Goal: Information Seeking & Learning: Find specific fact

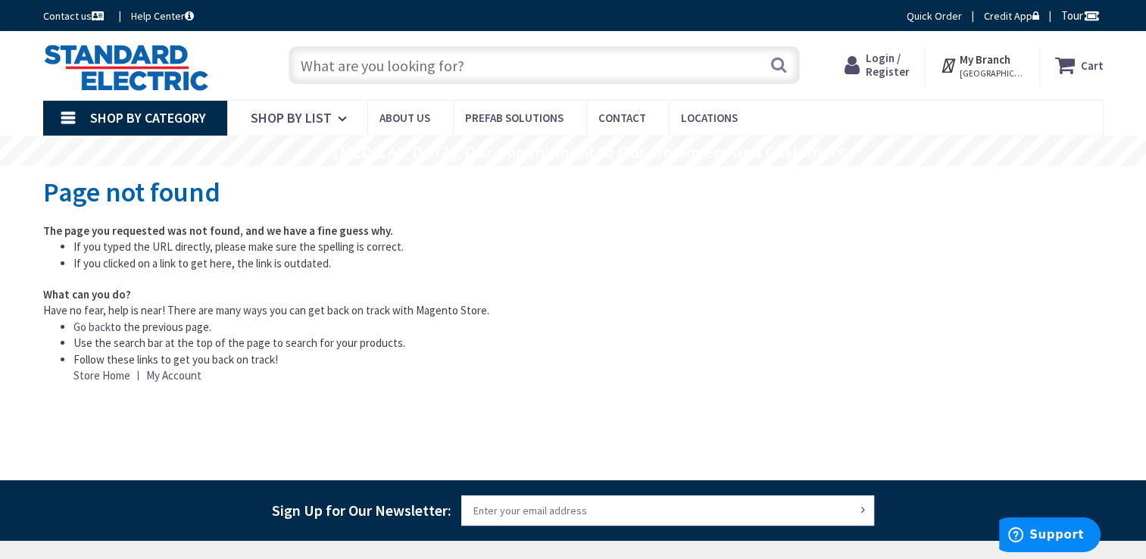
click at [457, 65] on input "text" at bounding box center [544, 65] width 511 height 38
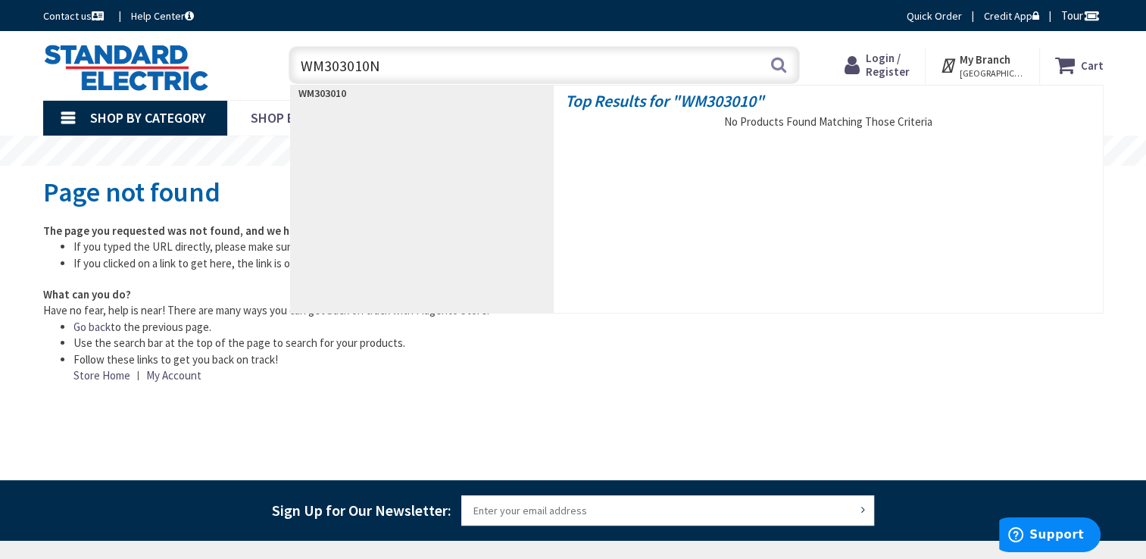
type input "WM303010NC"
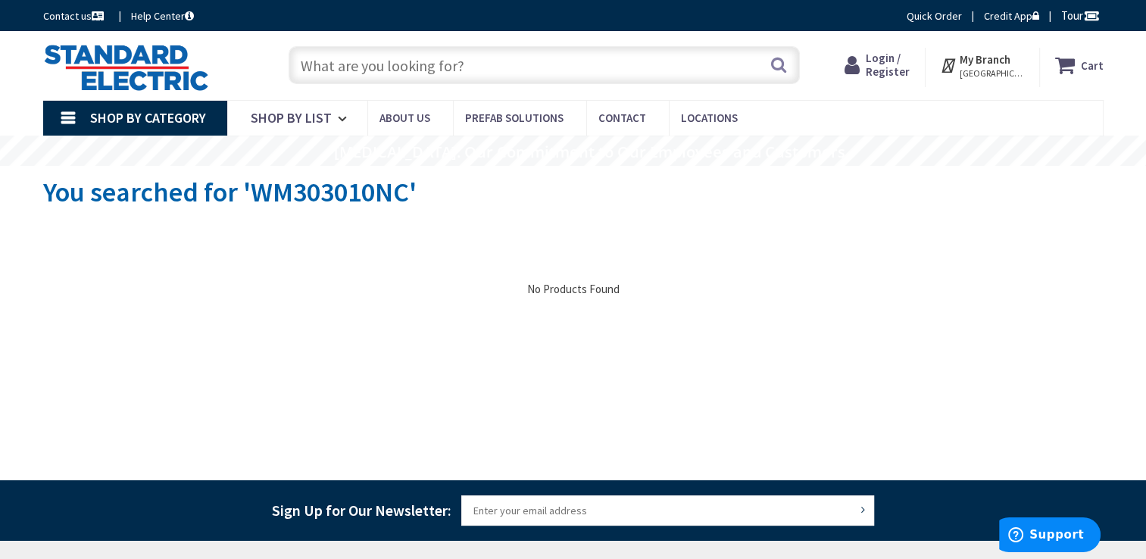
click at [458, 65] on input "text" at bounding box center [544, 65] width 511 height 38
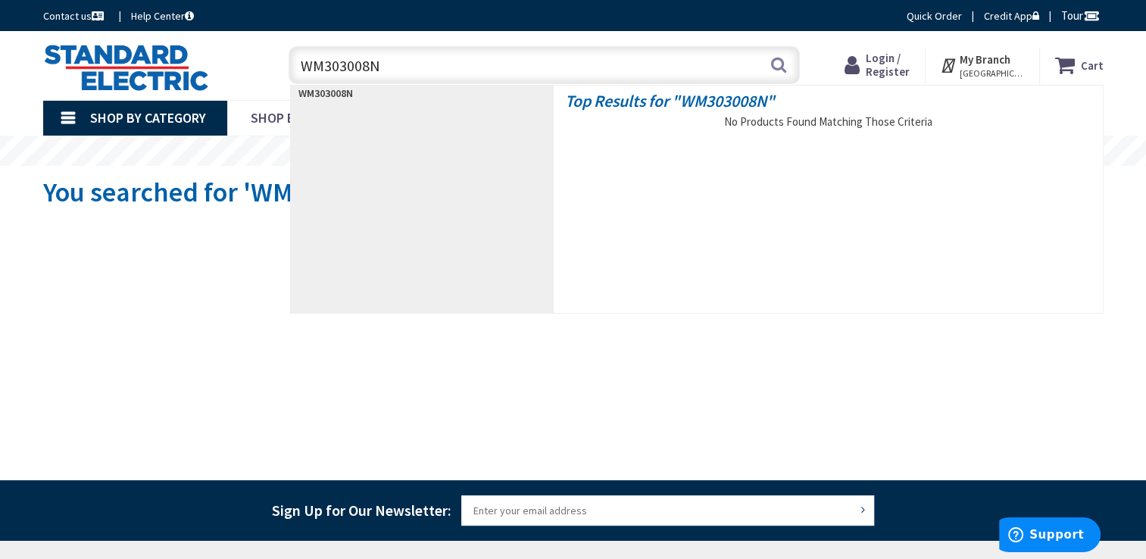
type input "WM303008NC"
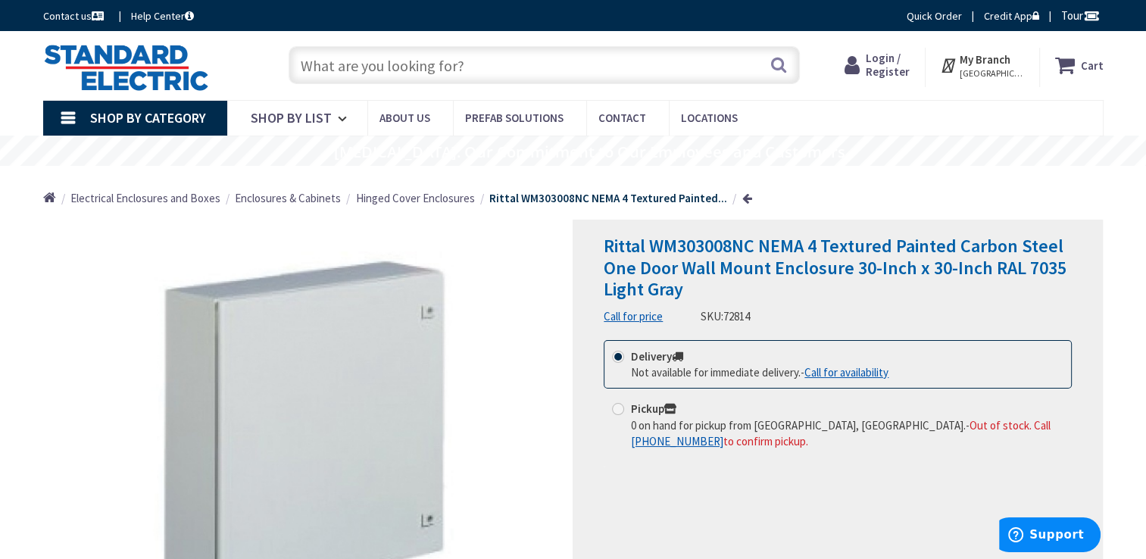
click at [552, 204] on strong "Rittal WM303008NC NEMA 4 Textured Painted..." at bounding box center [608, 198] width 238 height 14
click at [454, 200] on span "Hinged Cover Enclosures" at bounding box center [415, 198] width 119 height 14
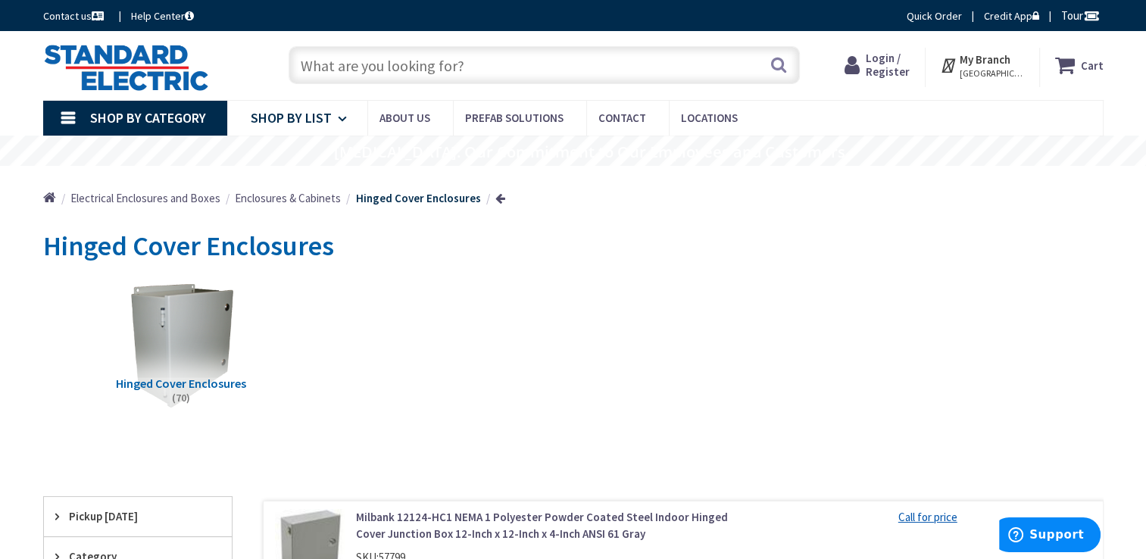
click at [341, 121] on icon at bounding box center [345, 118] width 14 height 33
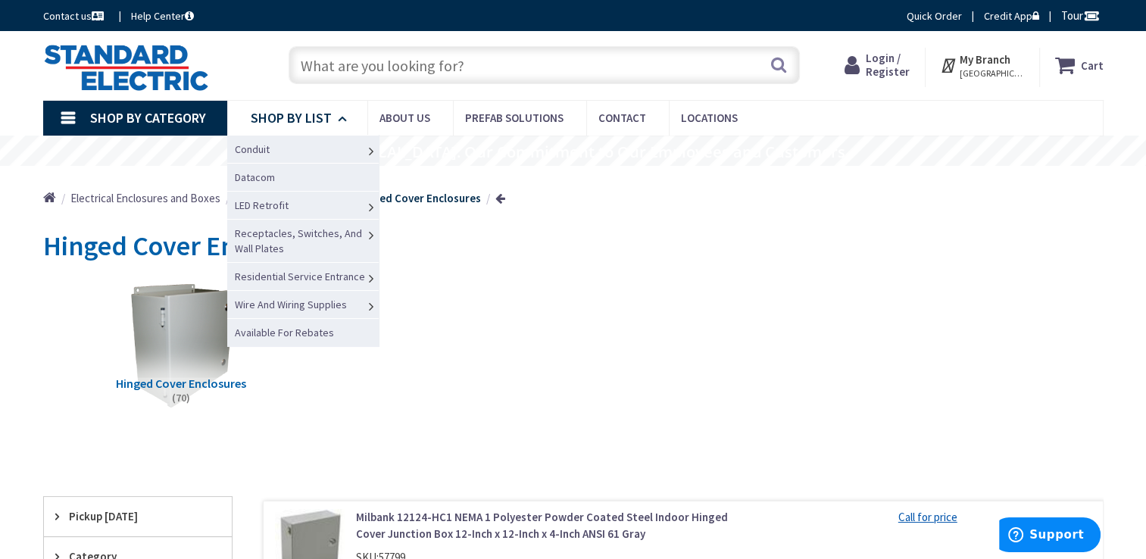
click at [341, 121] on icon at bounding box center [345, 118] width 14 height 33
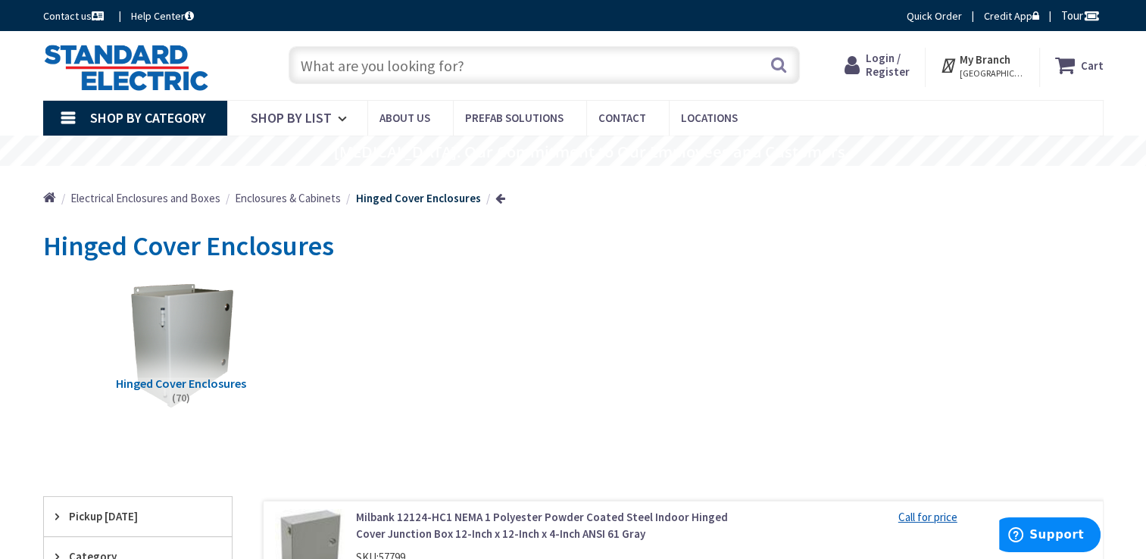
click at [373, 70] on input "text" at bounding box center [544, 65] width 511 height 38
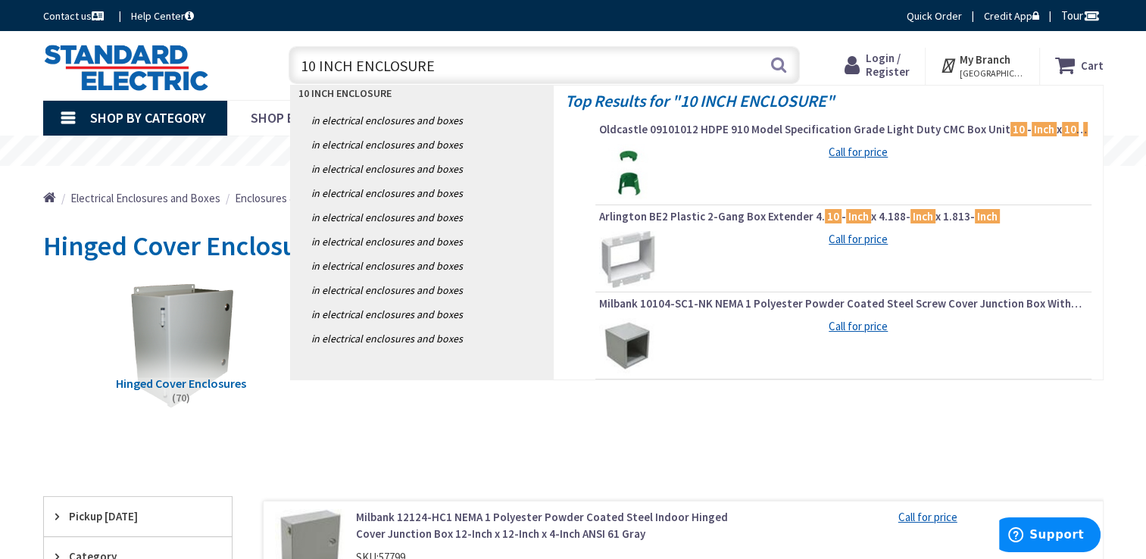
click at [451, 67] on input "10 INCH ENCLOSURE" at bounding box center [544, 65] width 511 height 38
type input "1"
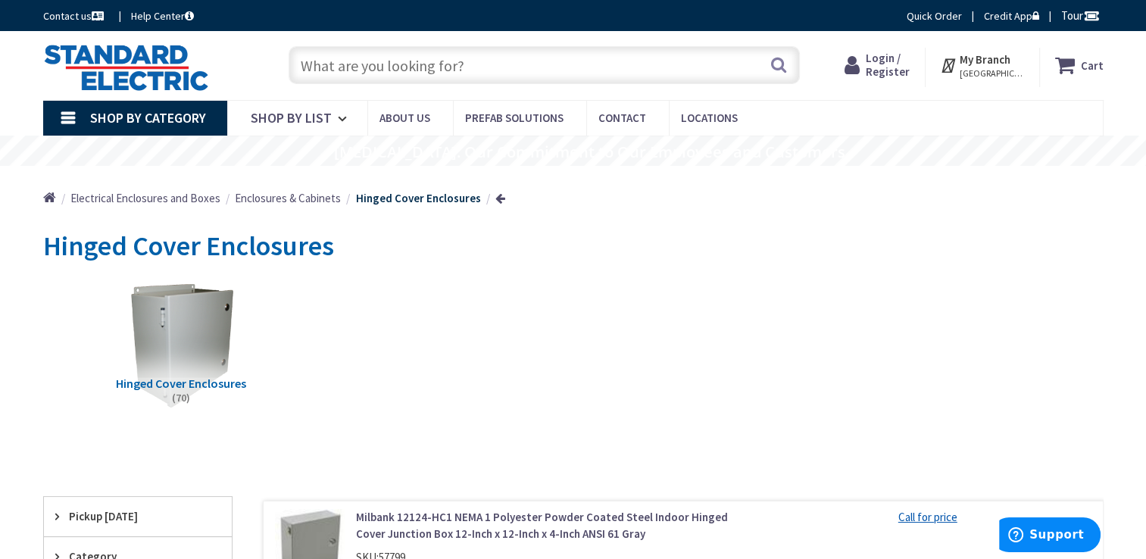
drag, startPoint x: 806, startPoint y: 302, endPoint x: 788, endPoint y: 305, distance: 18.4
click at [806, 302] on div "Hinged Cover Enclosures (70)" at bounding box center [574, 357] width 1008 height 163
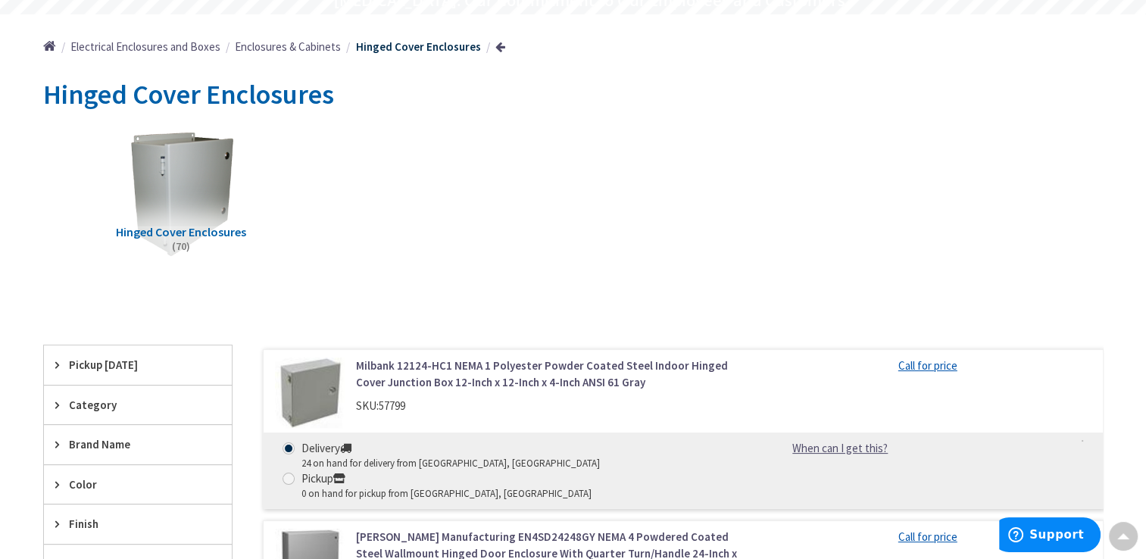
click at [221, 235] on span "Hinged Cover Enclosures" at bounding box center [181, 231] width 130 height 15
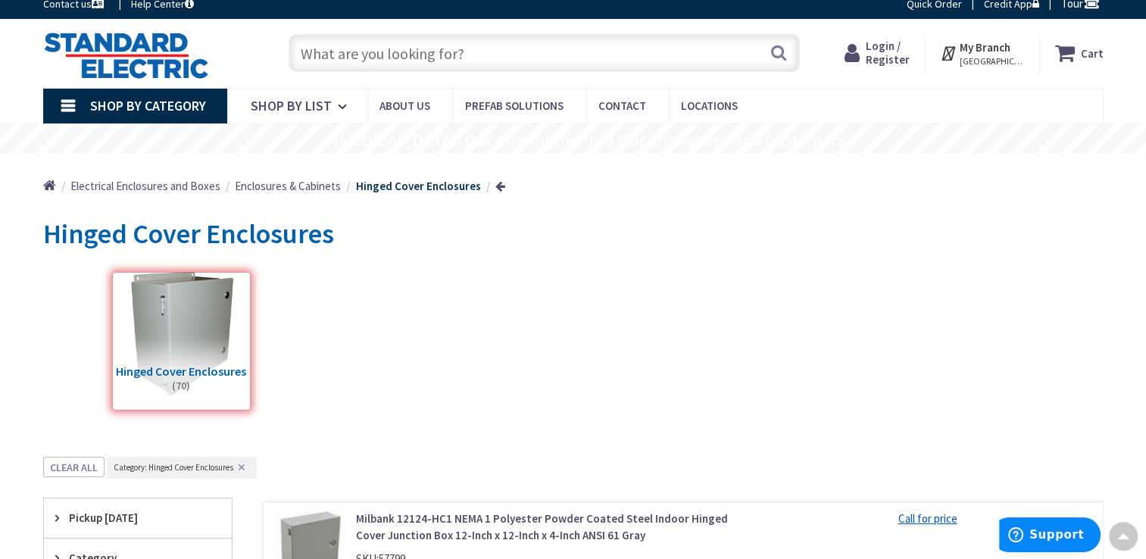
scroll to position [0, 0]
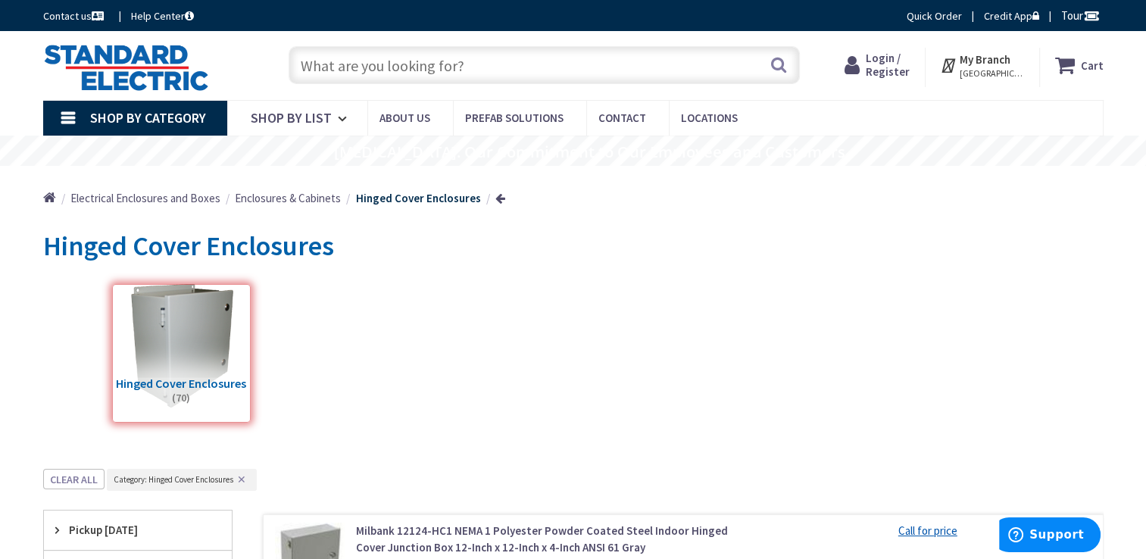
click at [427, 73] on input "text" at bounding box center [544, 65] width 511 height 38
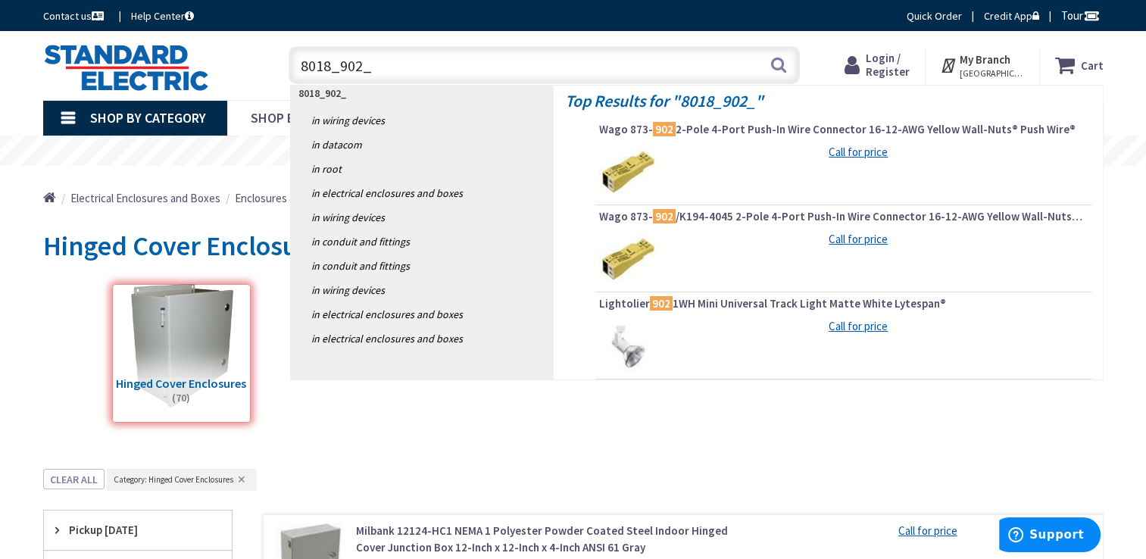
type input "8018_902_1"
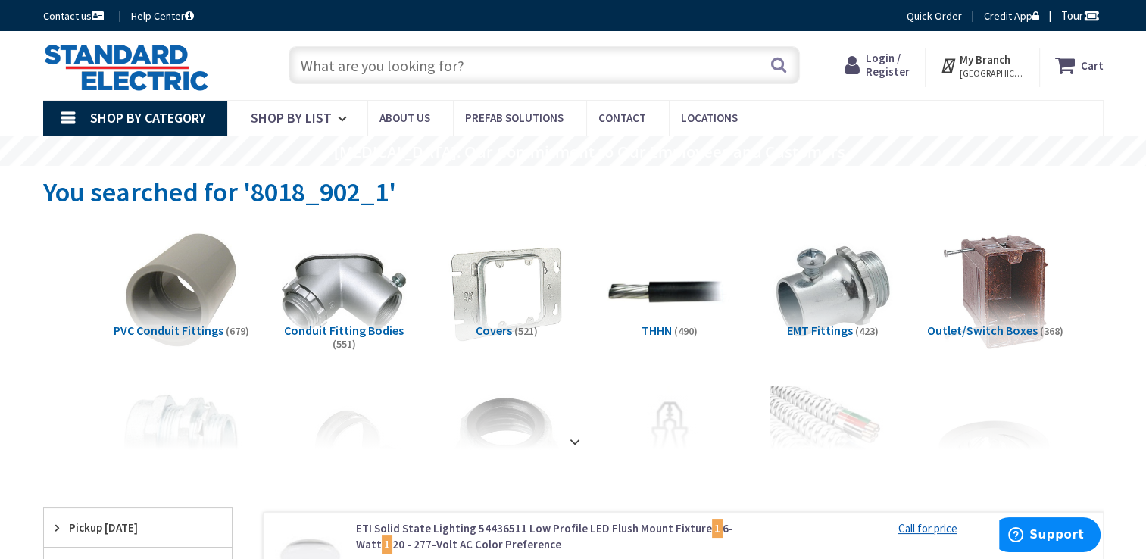
click at [449, 75] on input "text" at bounding box center [544, 65] width 511 height 38
click at [546, 75] on input "text" at bounding box center [544, 65] width 511 height 38
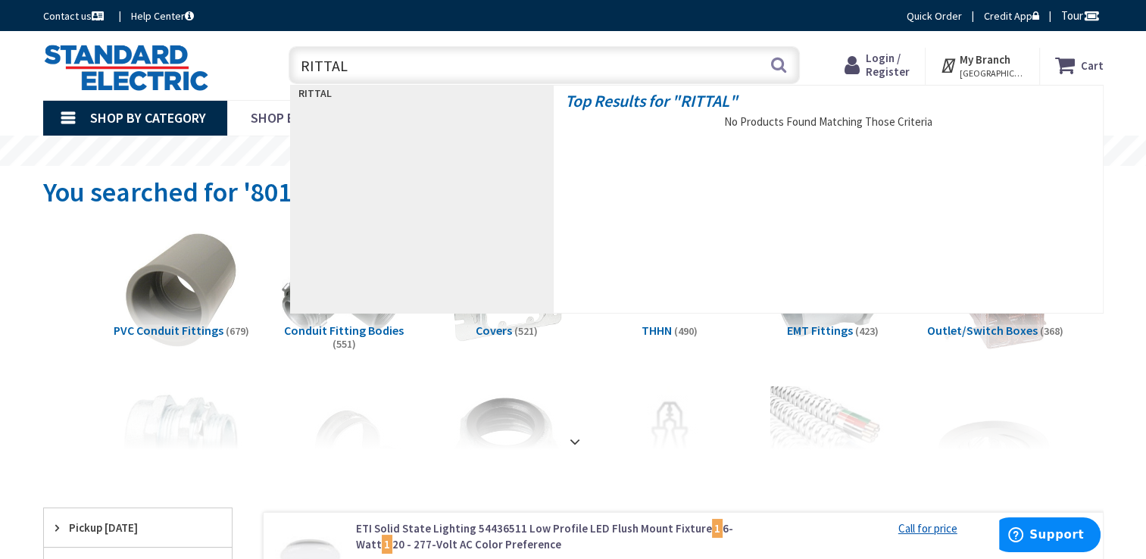
click at [422, 71] on input "RITTAL" at bounding box center [544, 65] width 511 height 38
type input "R"
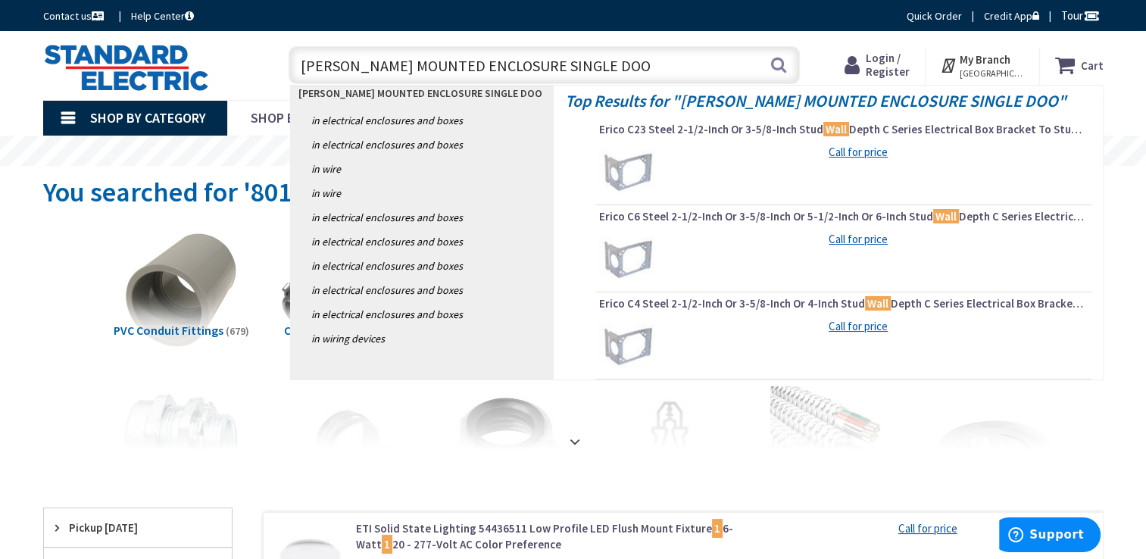
type input "WM WALL MOUNTED ENCLOSURE SINGLE DOOR"
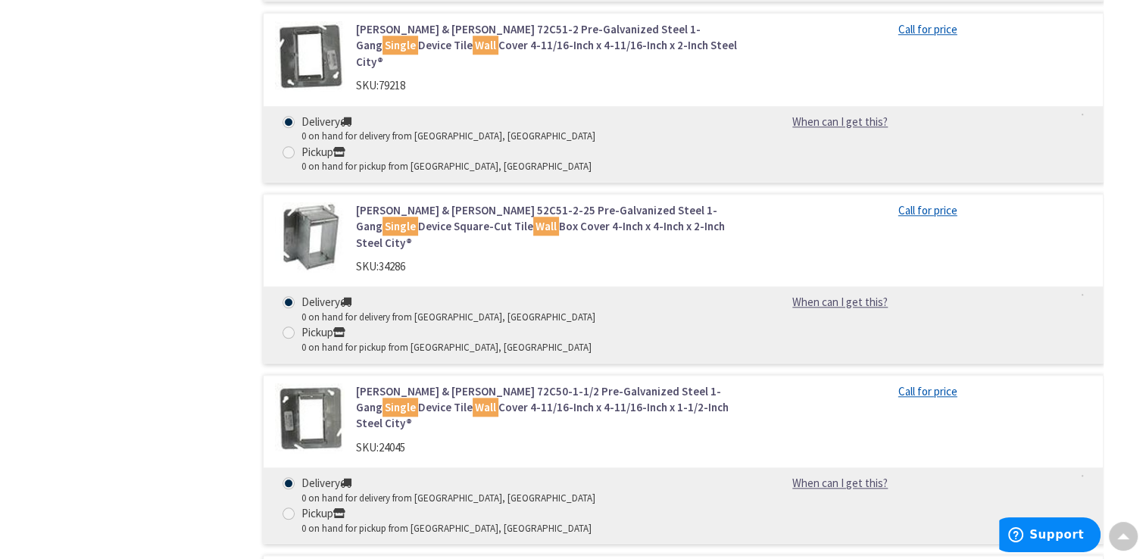
scroll to position [1591, 0]
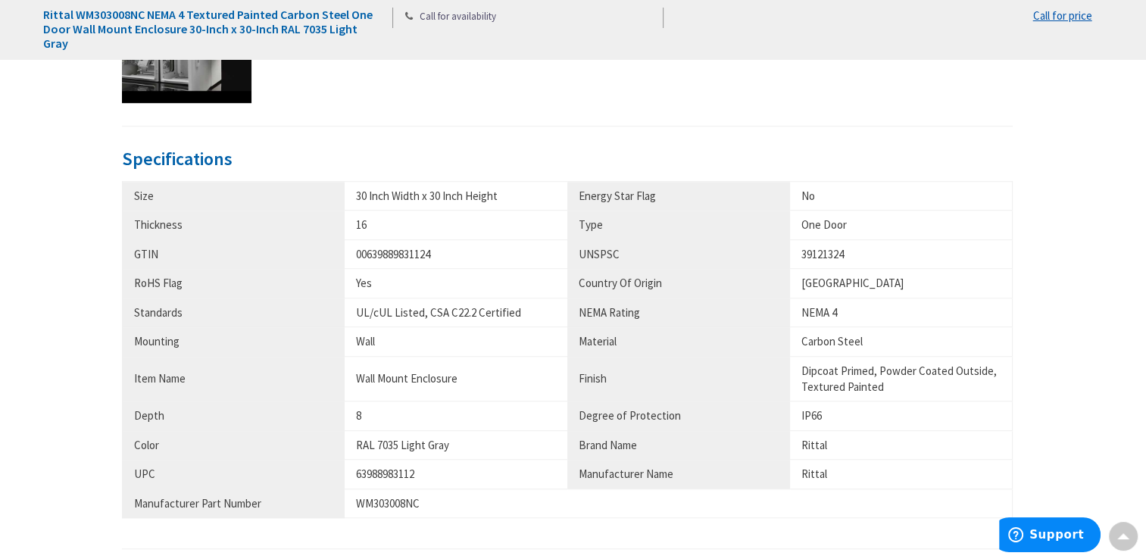
scroll to position [909, 0]
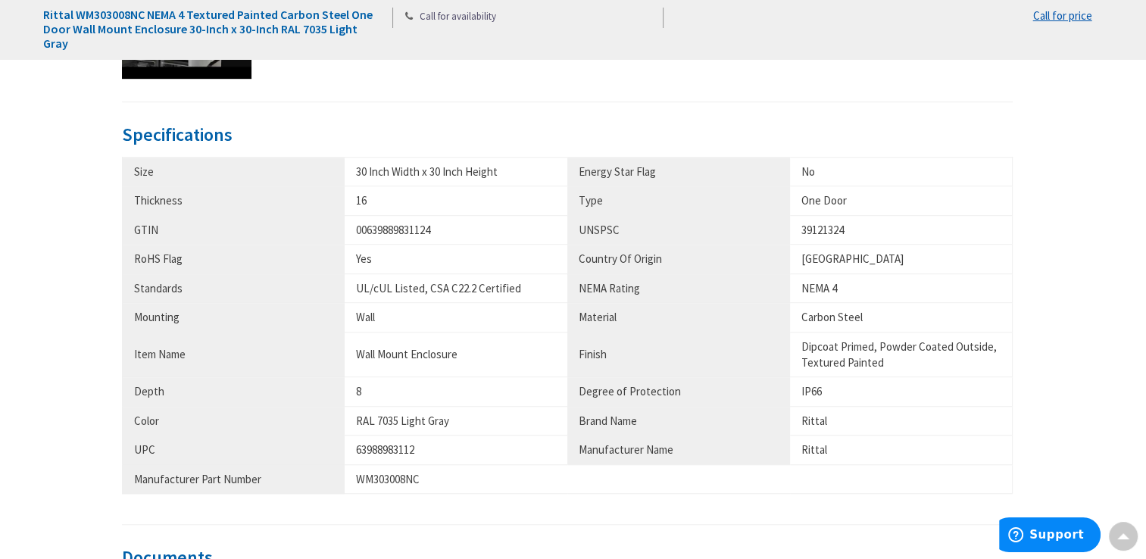
click at [361, 383] on div "8" at bounding box center [456, 391] width 200 height 16
drag, startPoint x: 367, startPoint y: 386, endPoint x: 321, endPoint y: 383, distance: 46.4
click at [321, 383] on tr "Depth 8 Degree of Protection IP66" at bounding box center [567, 391] width 891 height 29
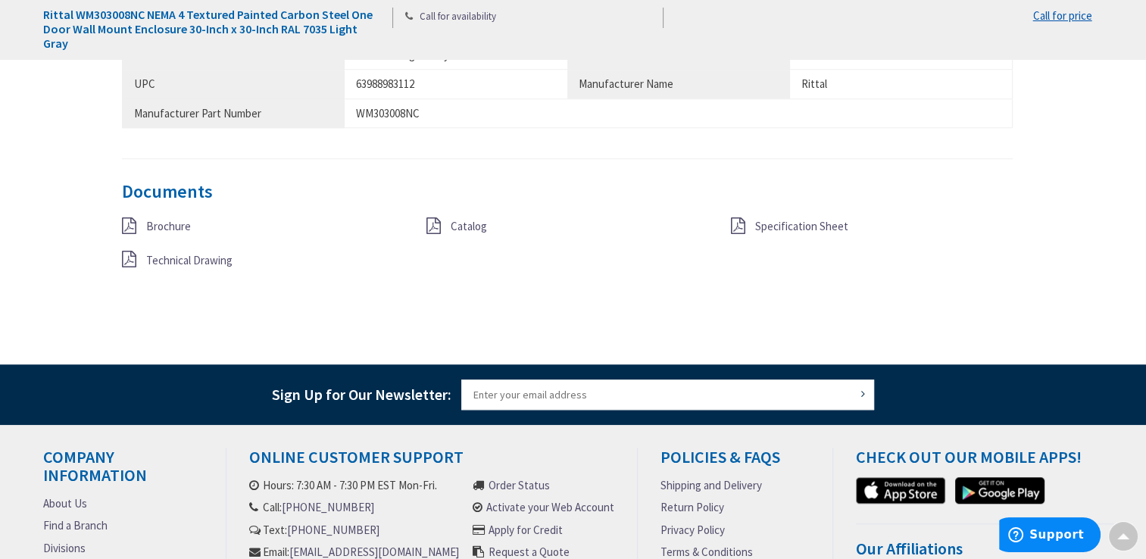
scroll to position [1288, 0]
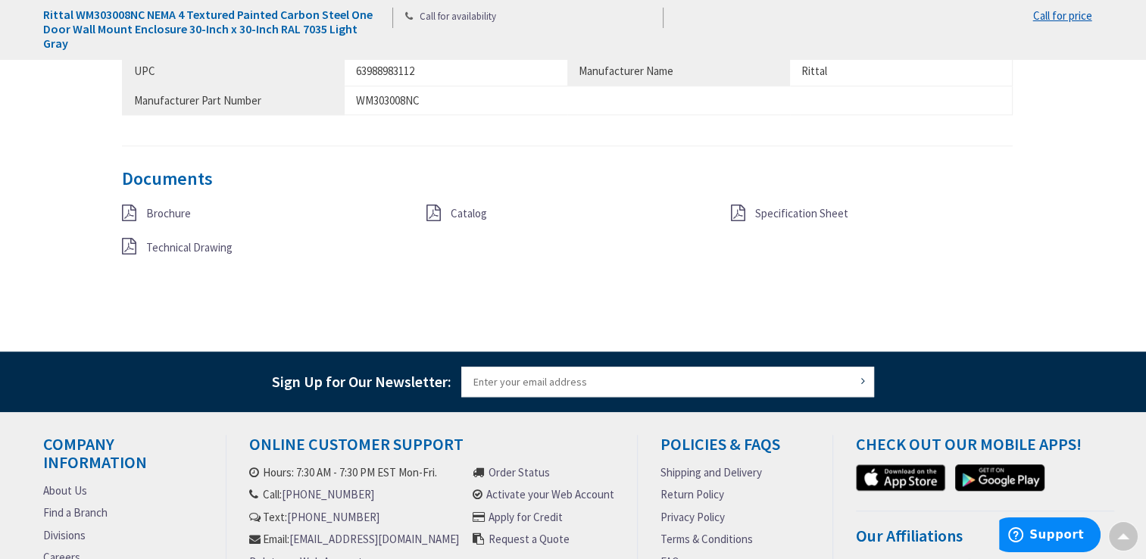
click at [458, 211] on span "Catalog" at bounding box center [469, 213] width 36 height 14
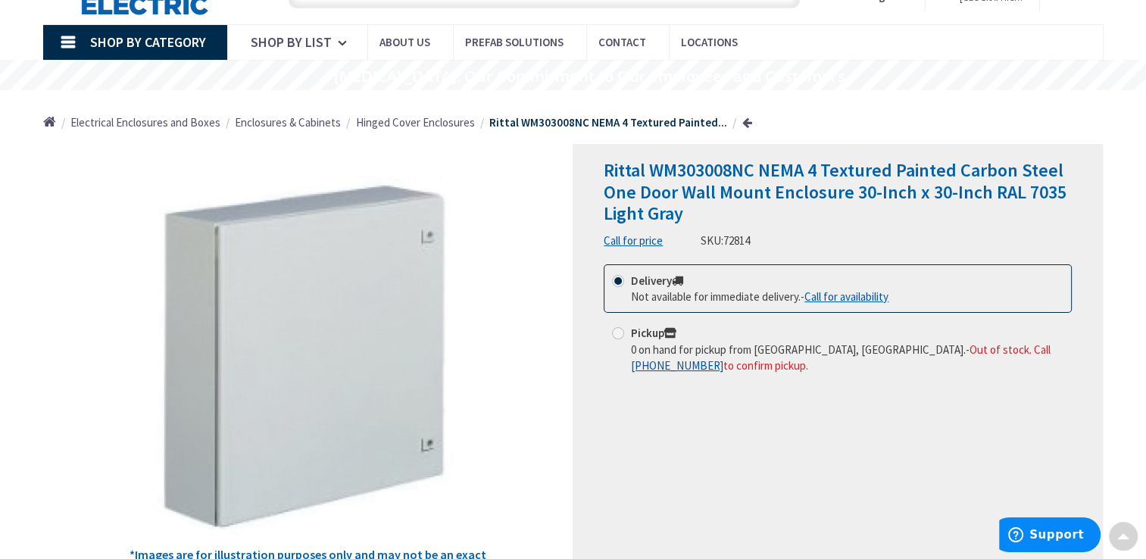
scroll to position [0, 0]
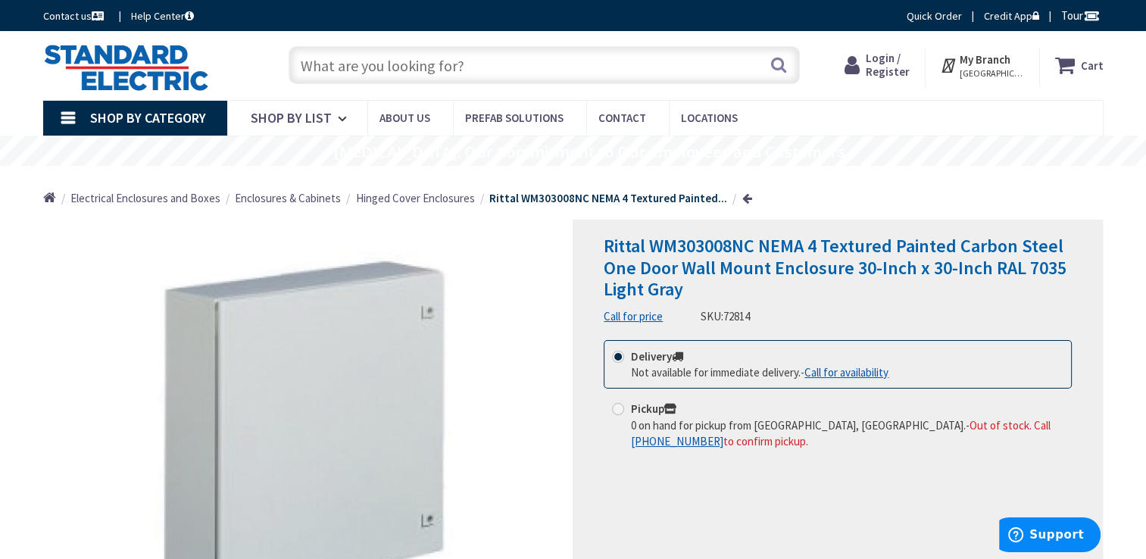
click at [387, 57] on input "text" at bounding box center [544, 65] width 511 height 38
paste input "WM303010NC"
type input "WM303010NC"
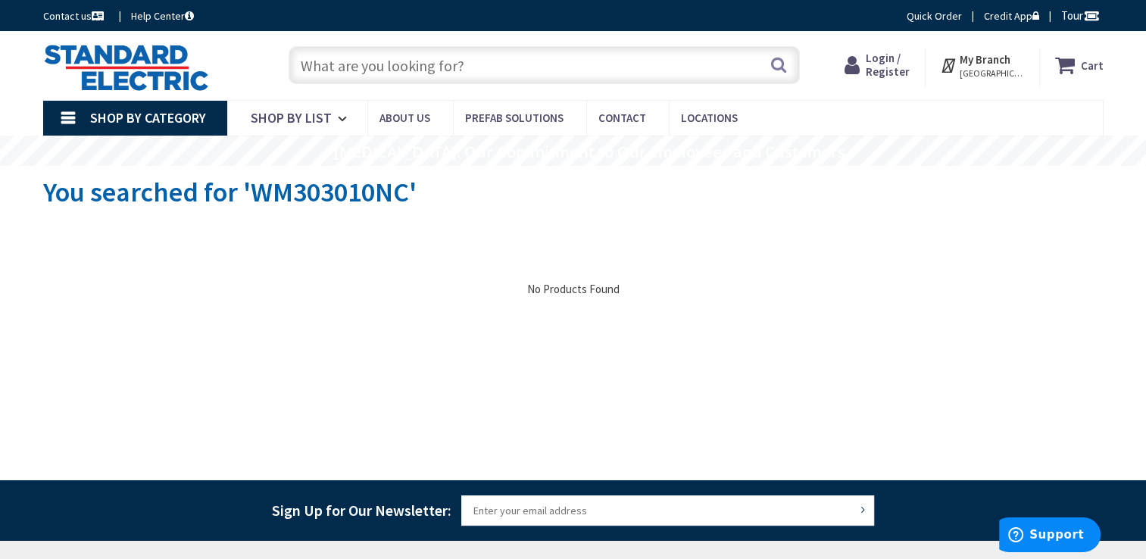
click at [444, 62] on input "text" at bounding box center [544, 65] width 511 height 38
paste input "WM303010NC"
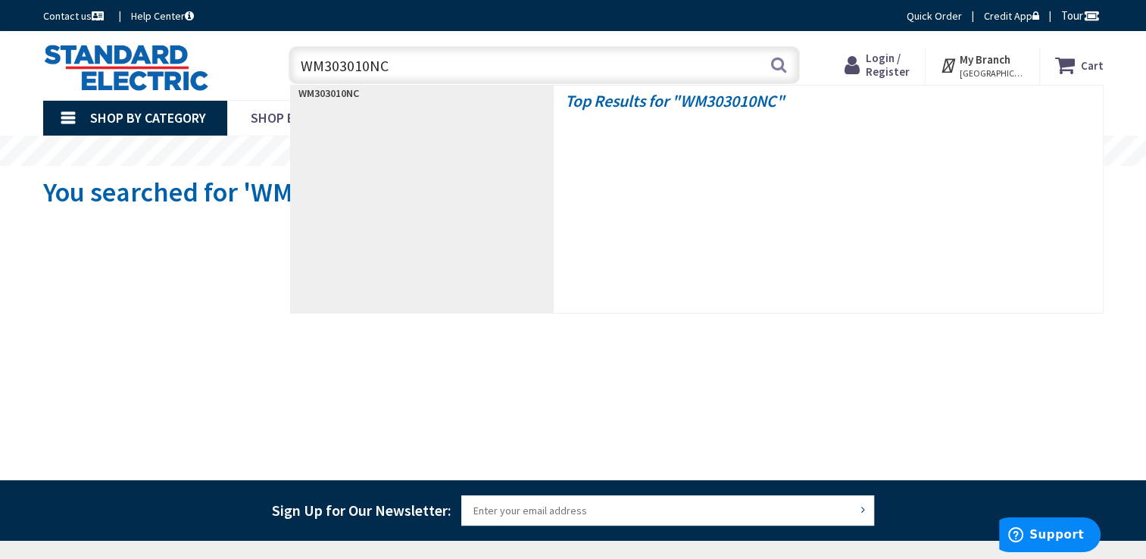
click at [370, 67] on input "WM303010NC" at bounding box center [544, 65] width 511 height 38
type input "WM303008NC"
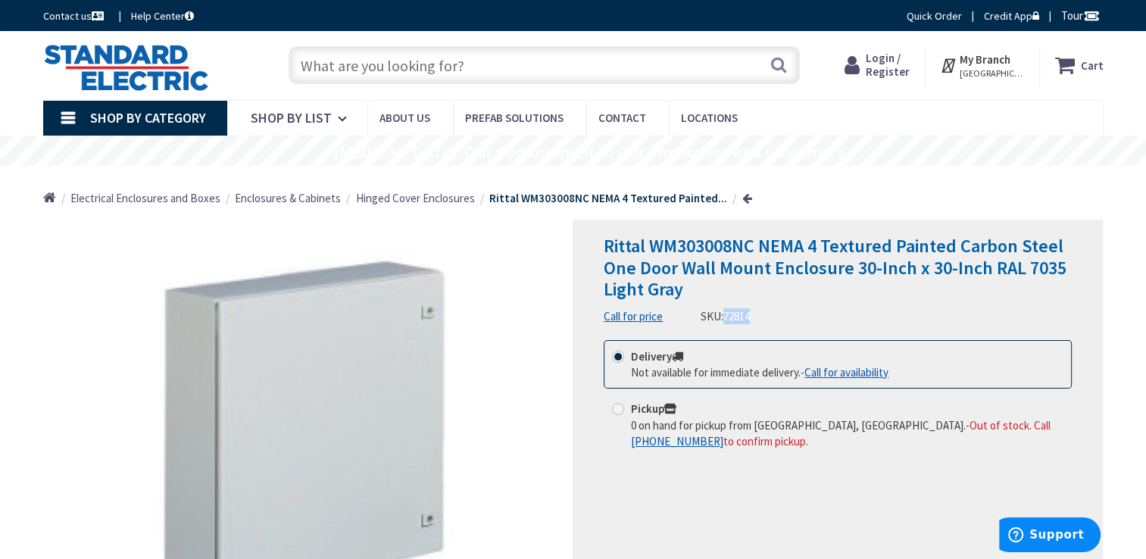
drag, startPoint x: 753, startPoint y: 317, endPoint x: 727, endPoint y: 314, distance: 26.7
click at [727, 314] on span "72814" at bounding box center [737, 316] width 27 height 14
copy span "72814"
click at [349, 61] on input "text" at bounding box center [544, 65] width 511 height 38
paste input "72814"
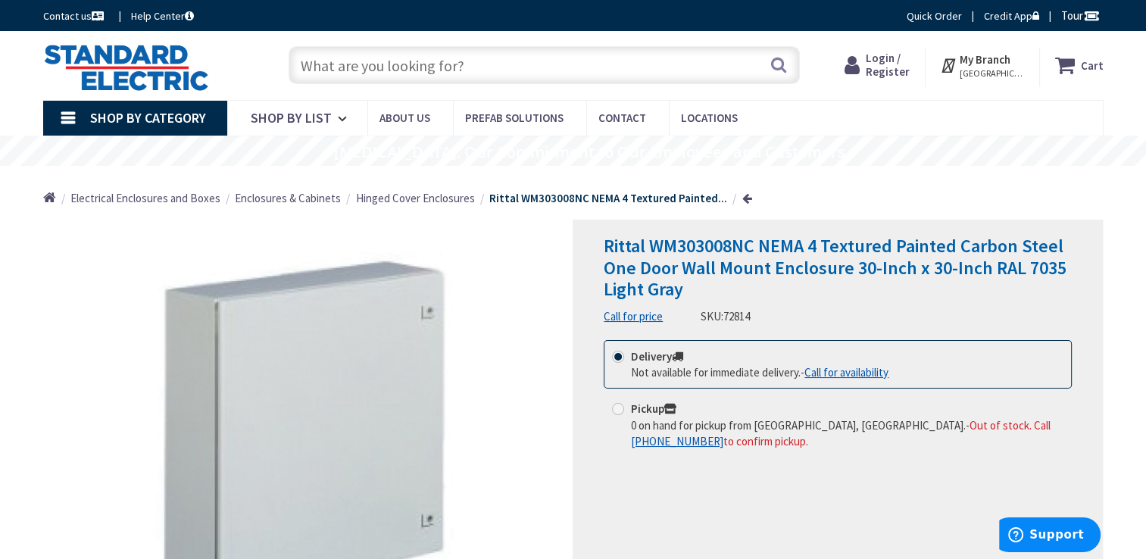
type input "72814"
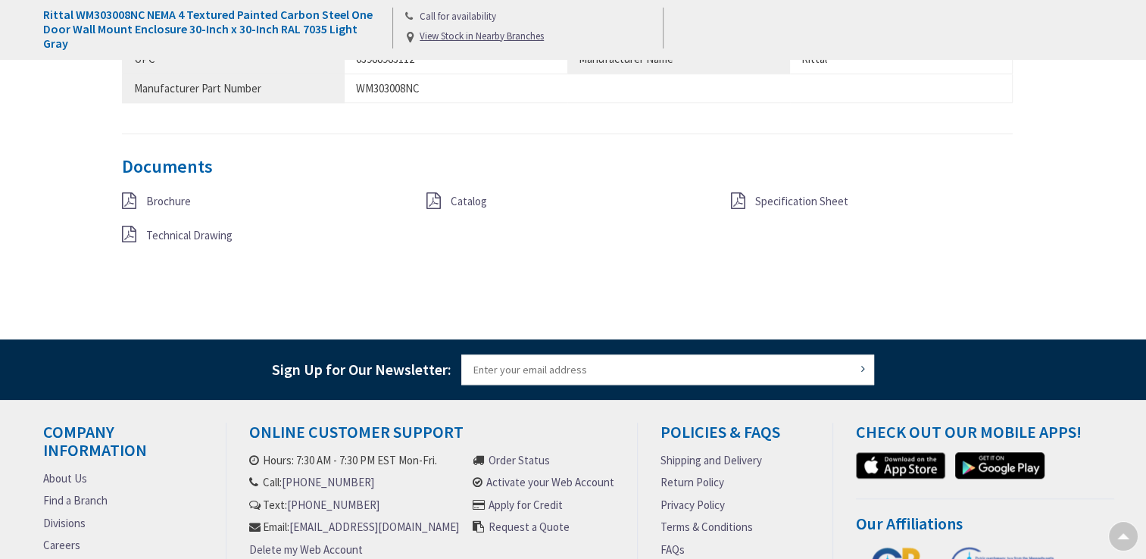
scroll to position [1197, 0]
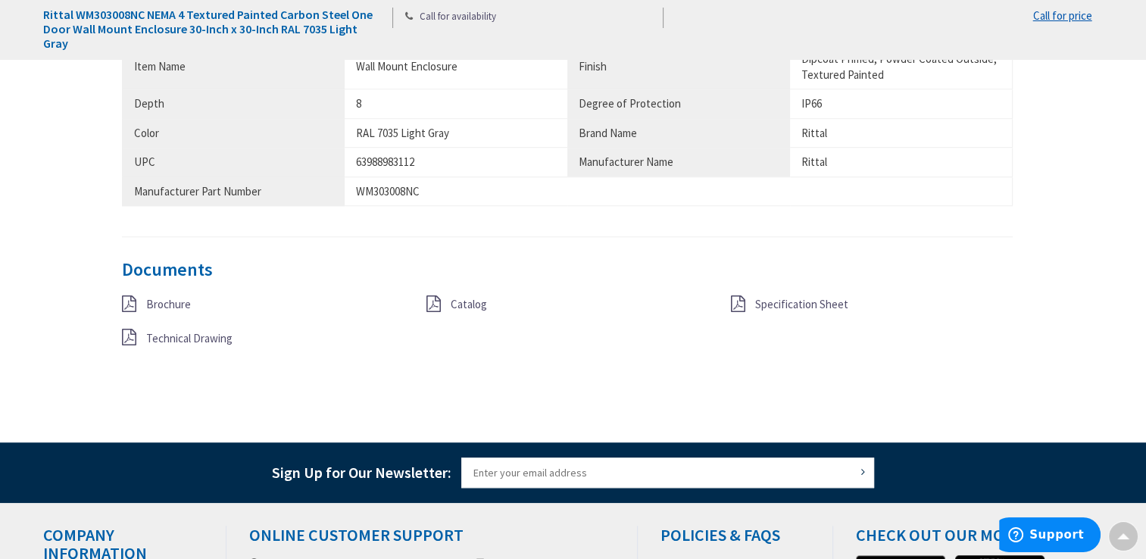
click at [157, 305] on span "Brochure" at bounding box center [168, 304] width 45 height 14
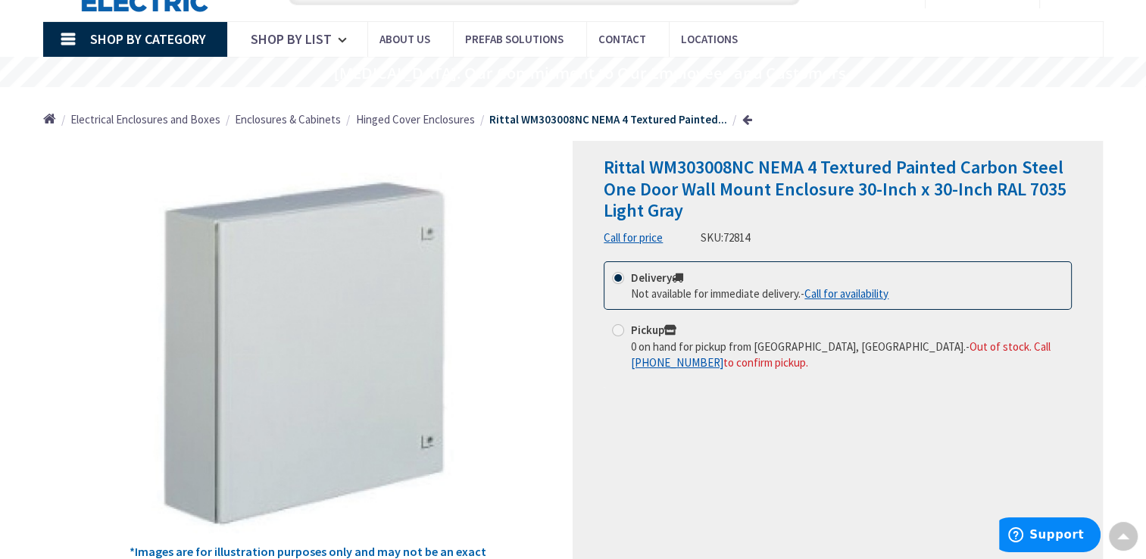
scroll to position [0, 0]
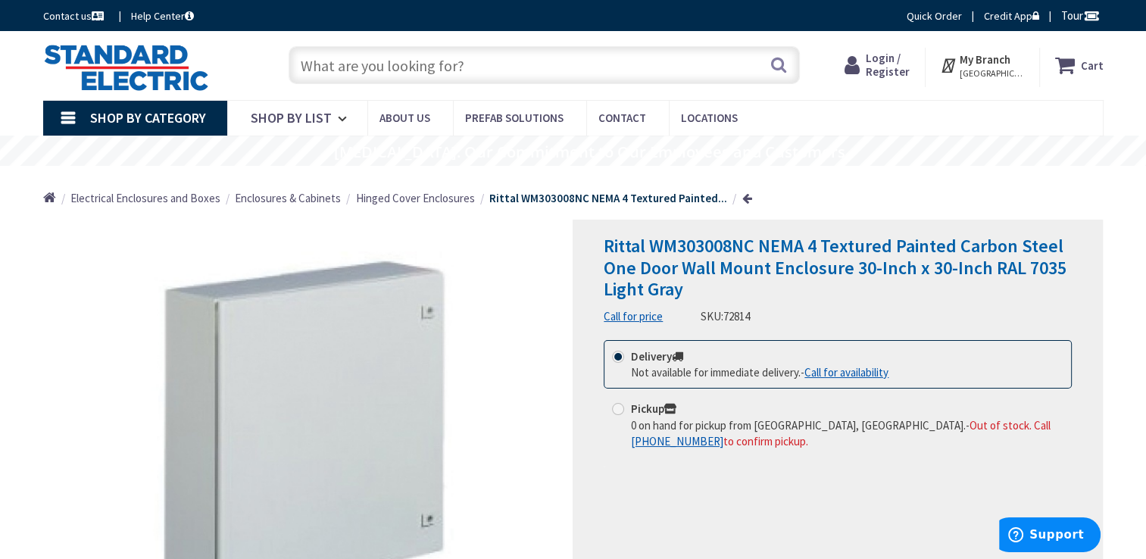
click at [656, 200] on strong "Rittal WM303008NC NEMA 4 Textured Painted..." at bounding box center [608, 198] width 238 height 14
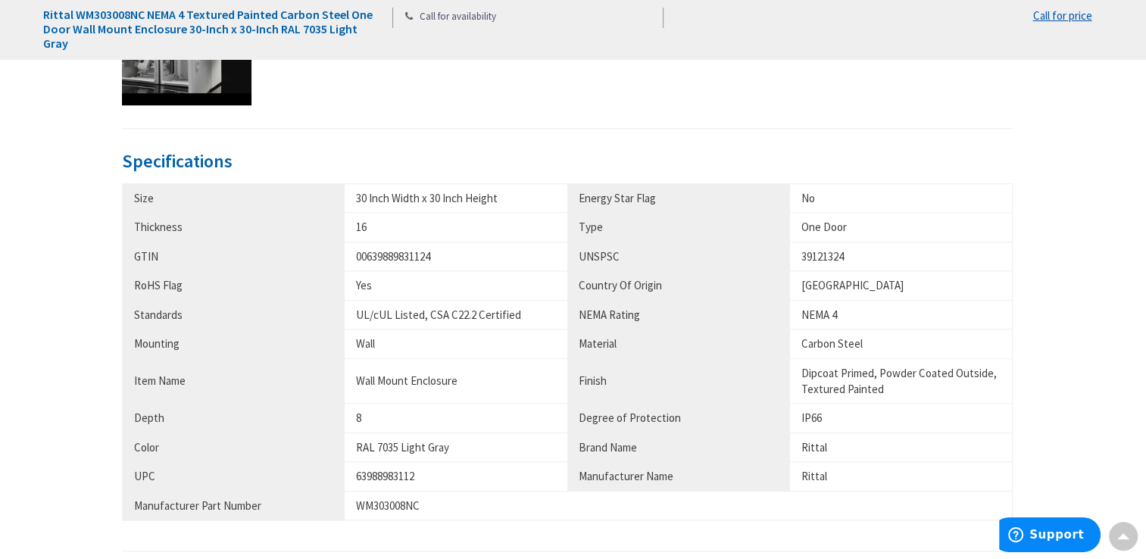
scroll to position [909, 0]
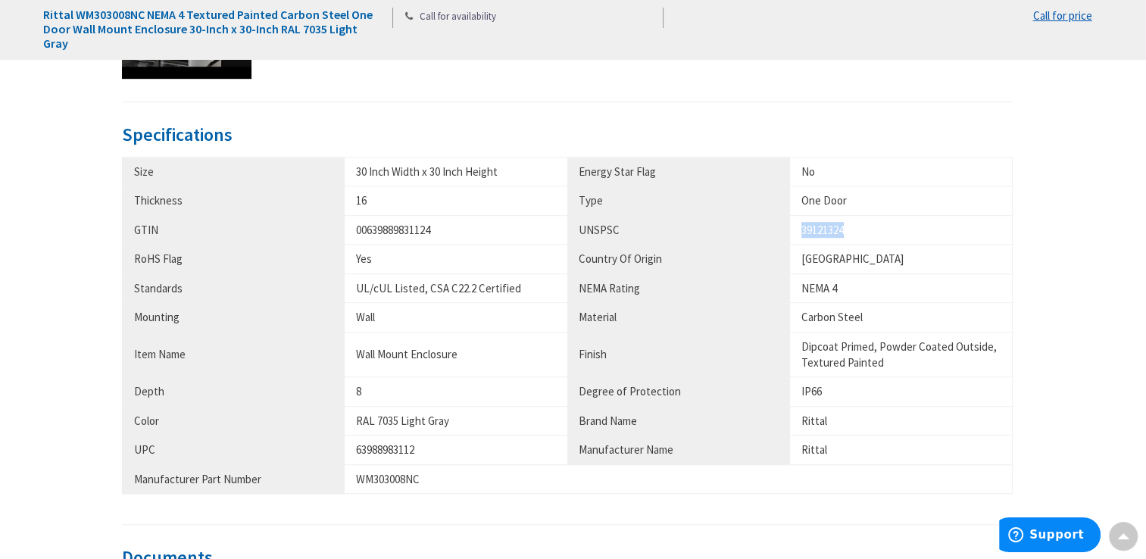
drag, startPoint x: 847, startPoint y: 227, endPoint x: 801, endPoint y: 230, distance: 46.3
click at [802, 230] on div "39121324" at bounding box center [901, 230] width 199 height 16
click at [682, 121] on div "Description Rittal One door wallmounted enclosure in RAL 7035 light gray color,…" at bounding box center [573, 230] width 903 height 887
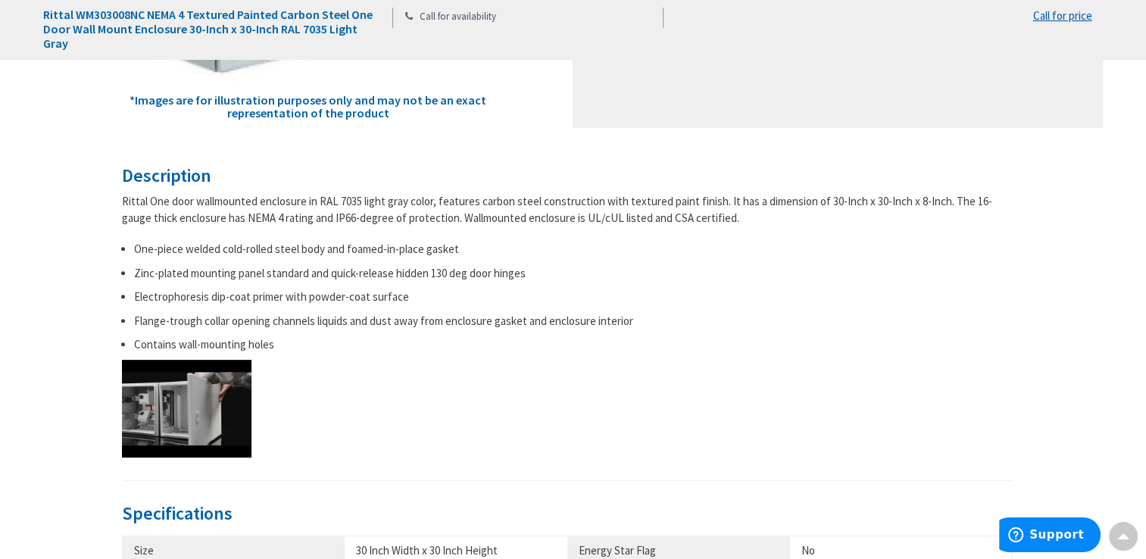
scroll to position [152, 0]
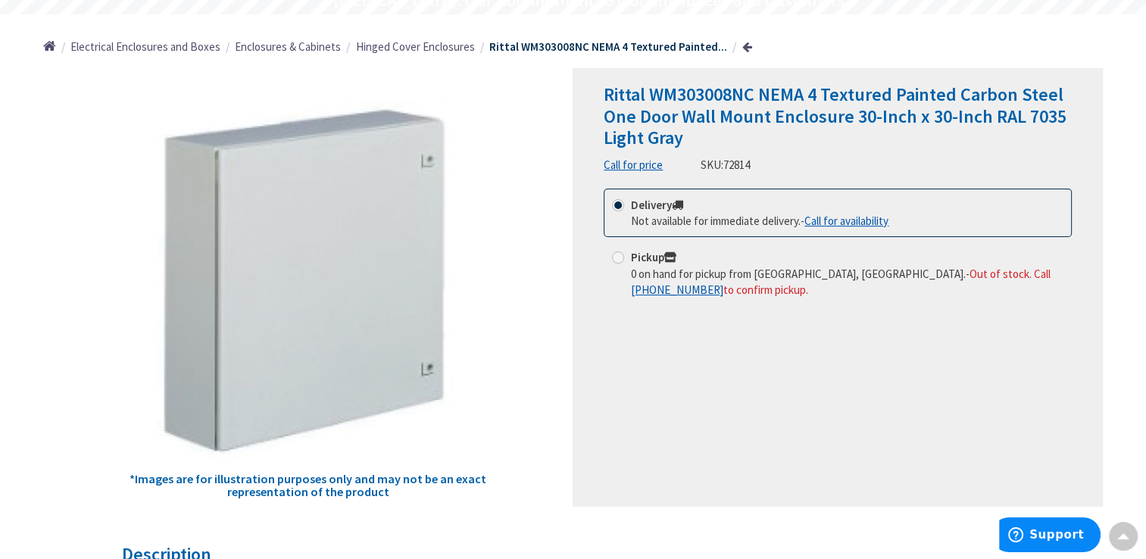
click at [727, 122] on span "Rittal WM303008NC NEMA 4 Textured Painted Carbon Steel One Door Wall Mount Encl…" at bounding box center [835, 116] width 463 height 67
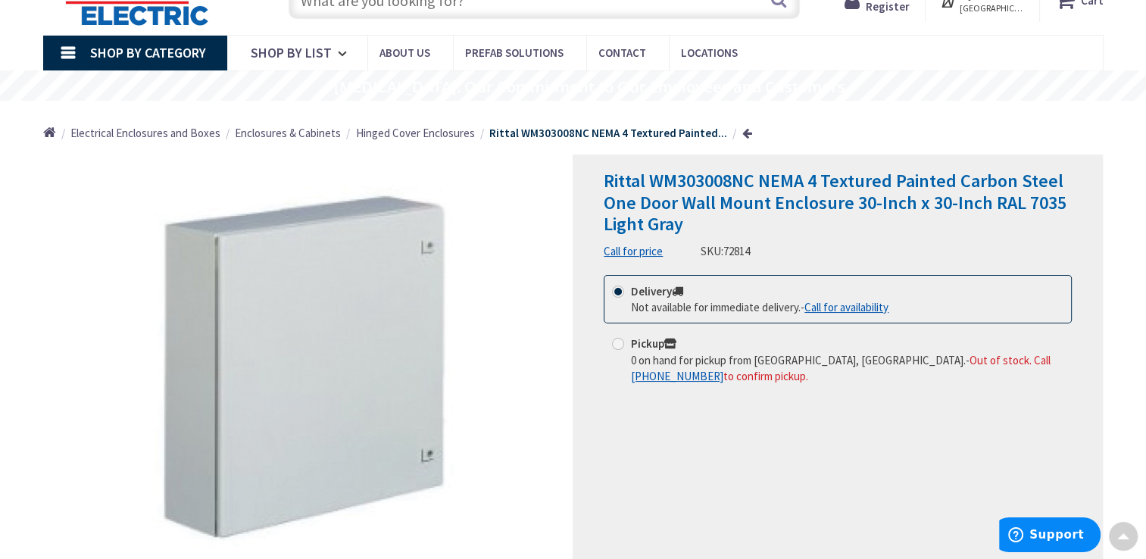
scroll to position [0, 0]
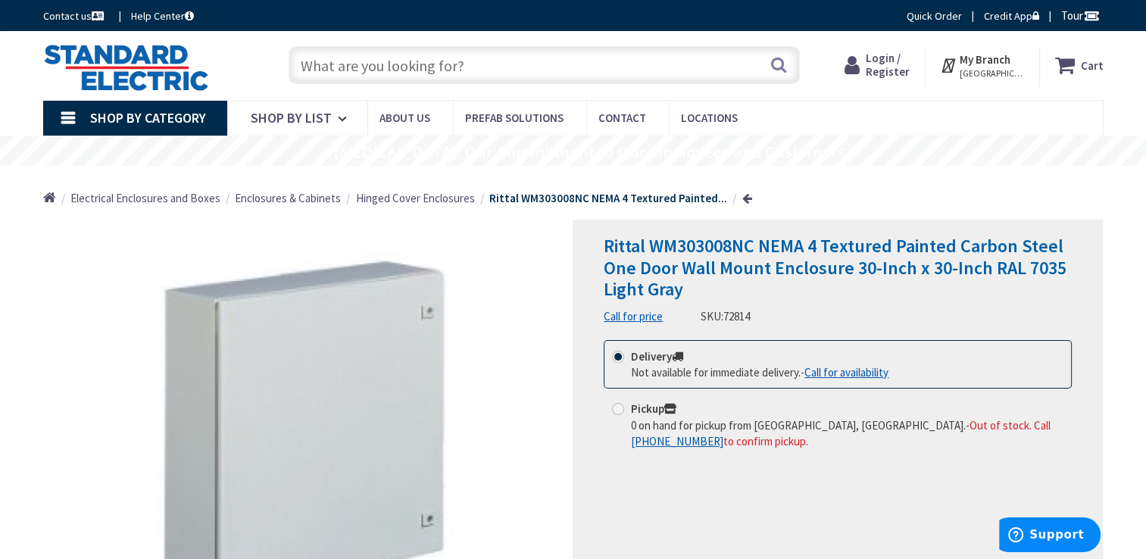
click at [442, 201] on span "Hinged Cover Enclosures" at bounding box center [415, 198] width 119 height 14
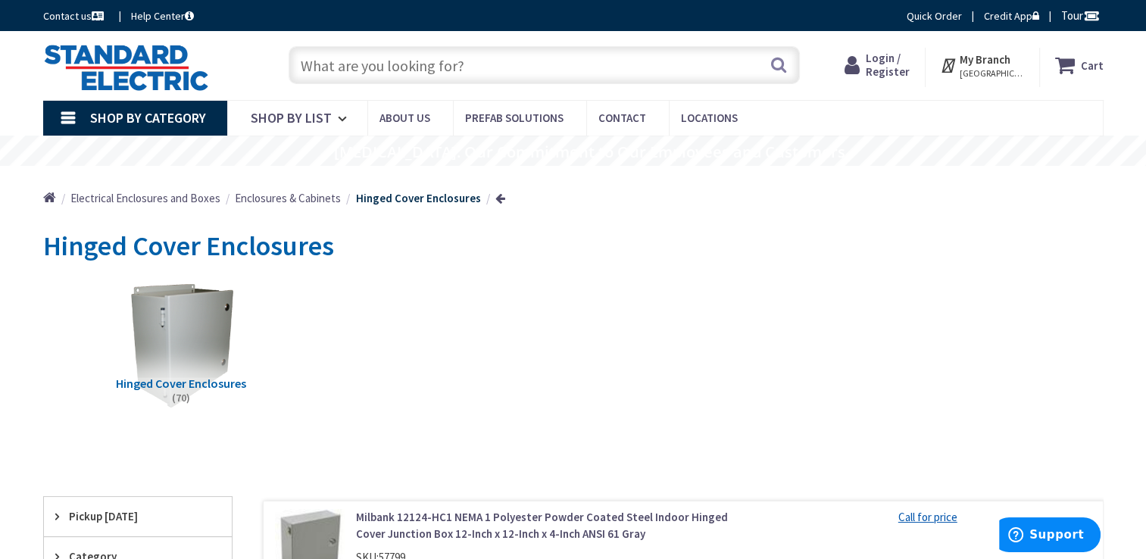
click at [427, 70] on input "text" at bounding box center [544, 65] width 511 height 38
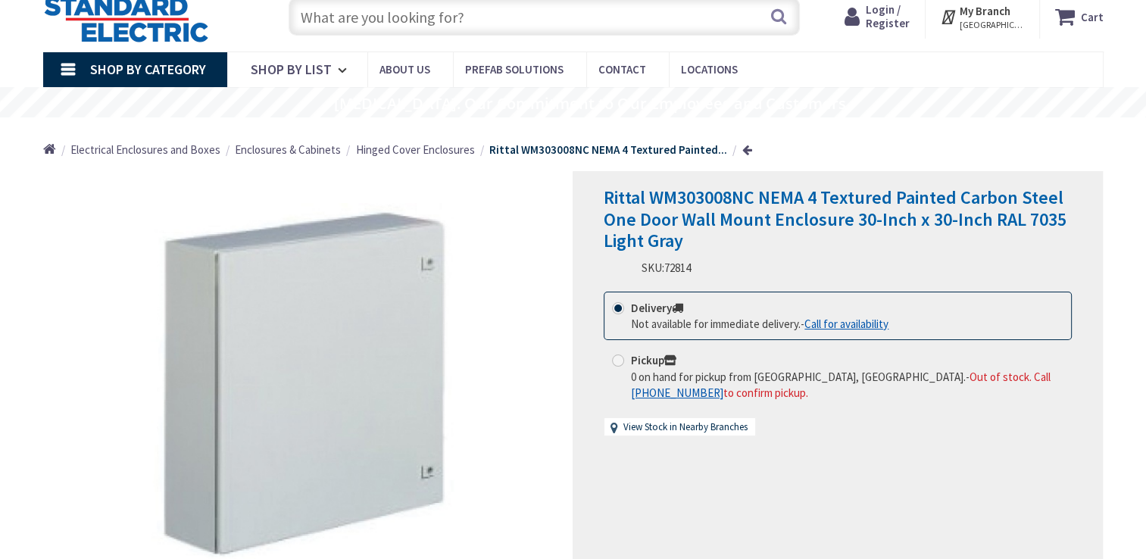
scroll to position [76, 0]
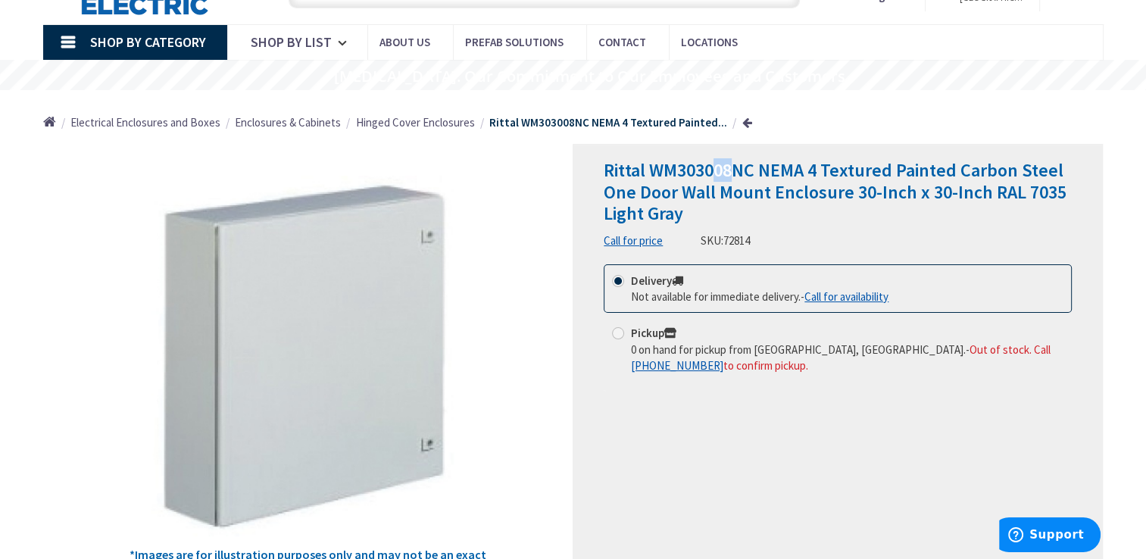
drag, startPoint x: 733, startPoint y: 175, endPoint x: 718, endPoint y: 174, distance: 14.4
click at [718, 174] on span "Rittal WM303008NC NEMA 4 Textured Painted Carbon Steel One Door Wall Mount Encl…" at bounding box center [835, 191] width 463 height 67
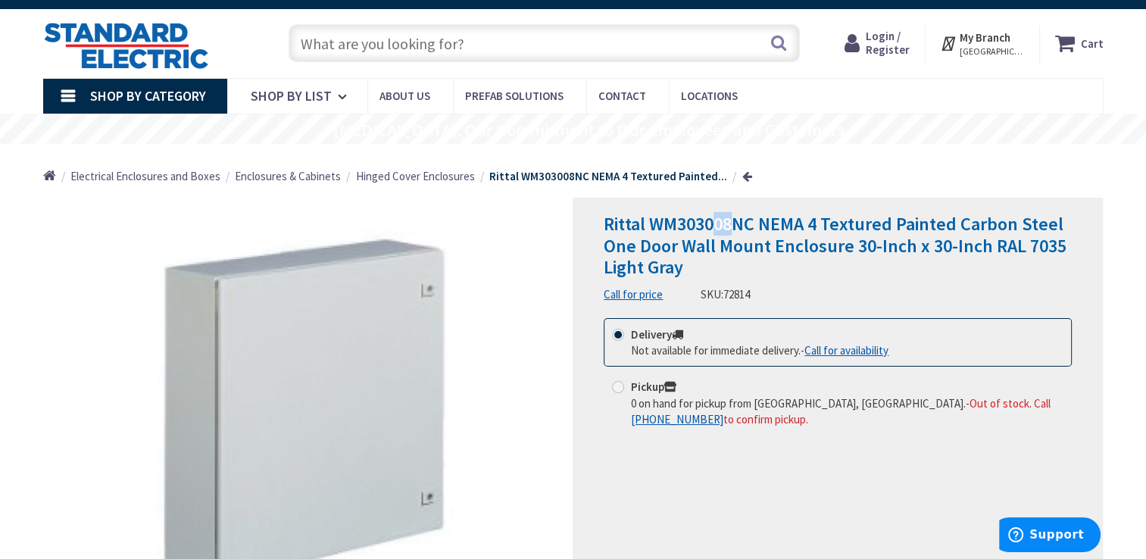
scroll to position [0, 0]
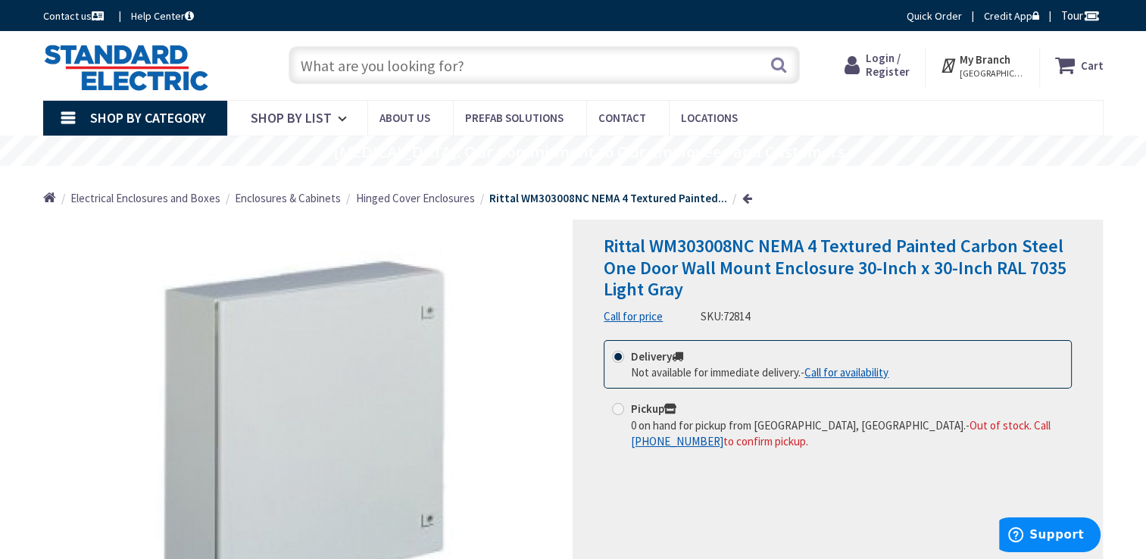
click at [449, 63] on input "text" at bounding box center [544, 65] width 511 height 38
click at [349, 66] on input "text" at bounding box center [544, 65] width 511 height 38
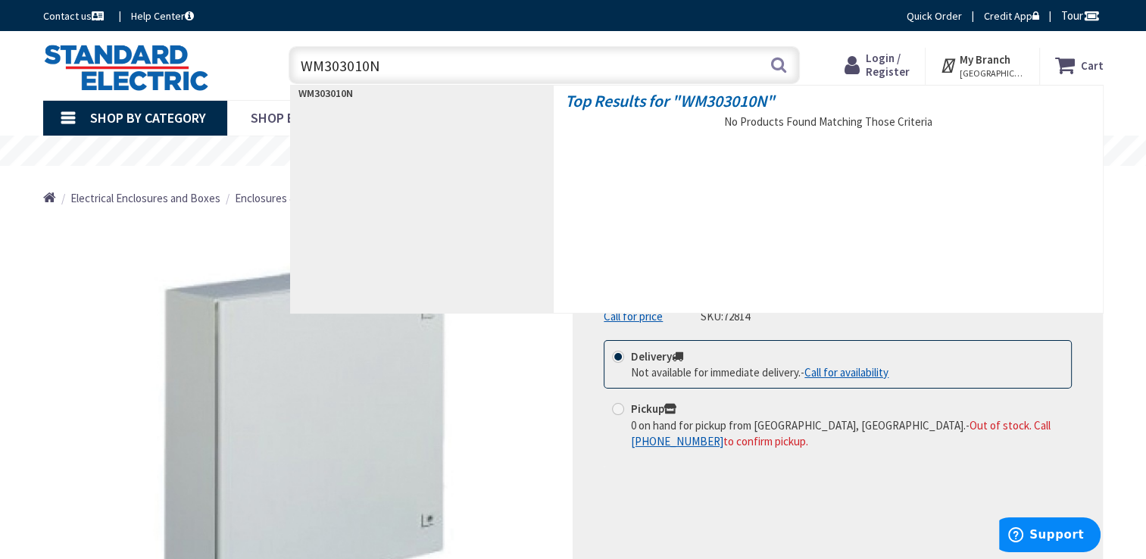
type input "WM303010NC"
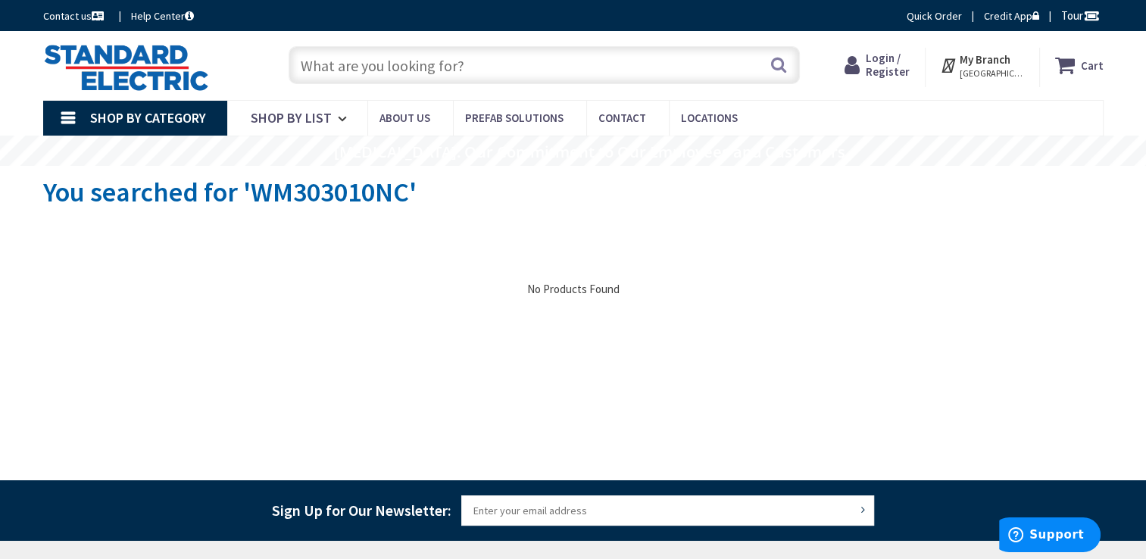
click at [452, 68] on input "text" at bounding box center [544, 65] width 511 height 38
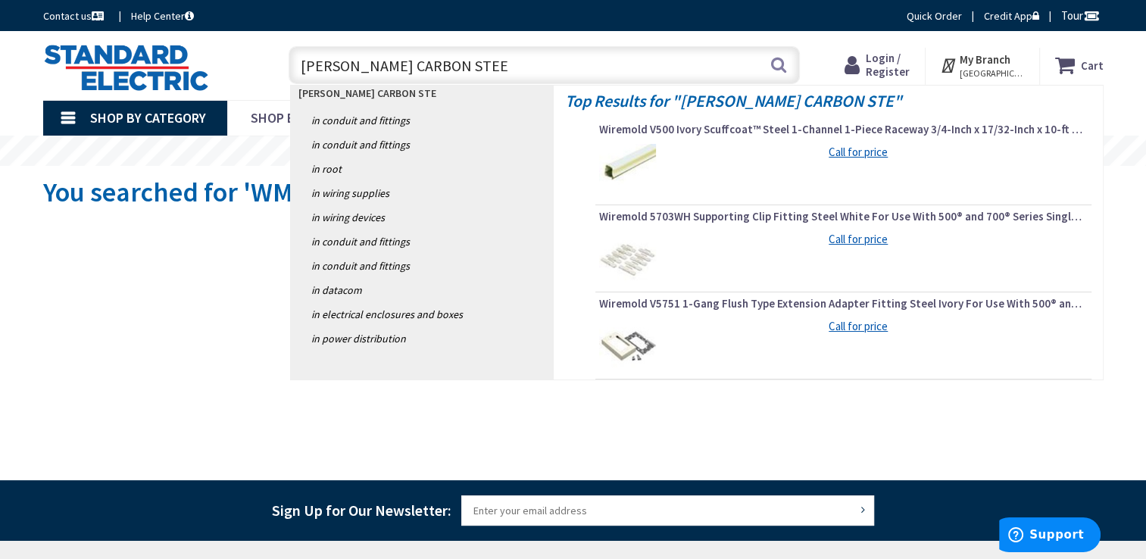
type input "RITTAL WM CARBON STEEL"
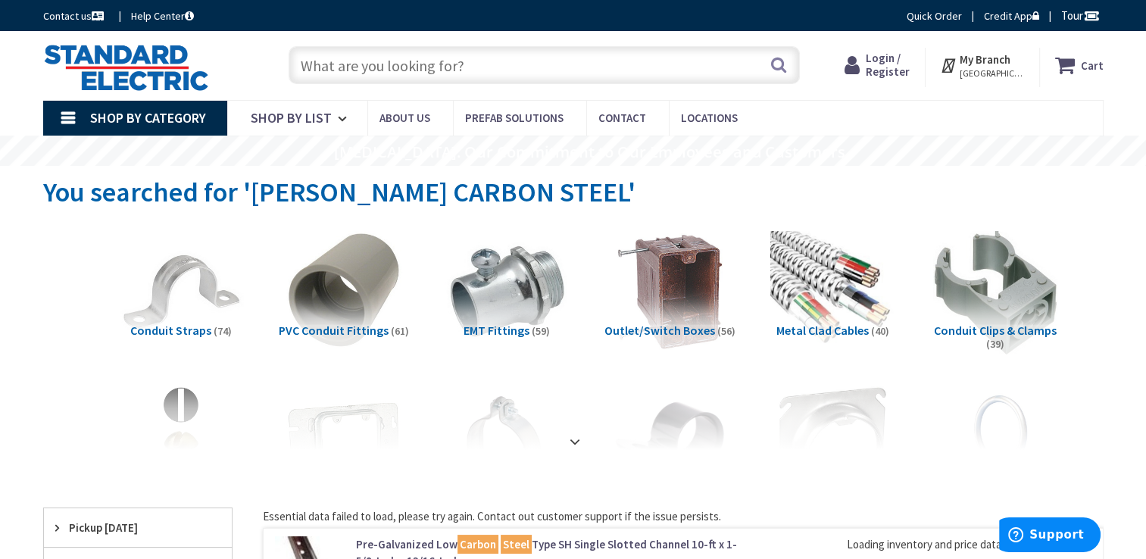
click at [478, 63] on input "text" at bounding box center [544, 65] width 511 height 38
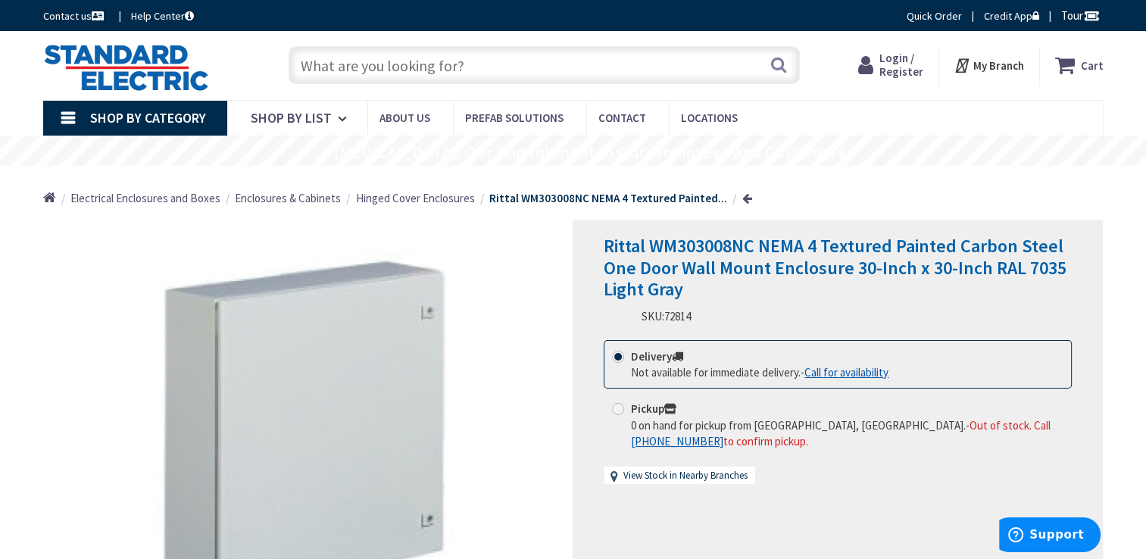
click at [430, 74] on input "text" at bounding box center [544, 65] width 511 height 38
drag, startPoint x: 733, startPoint y: 249, endPoint x: 713, endPoint y: 245, distance: 20.1
click at [713, 245] on span "Rittal WM303008NC NEMA 4 Textured Painted Carbon Steel One Door Wall Mount Encl…" at bounding box center [835, 267] width 463 height 67
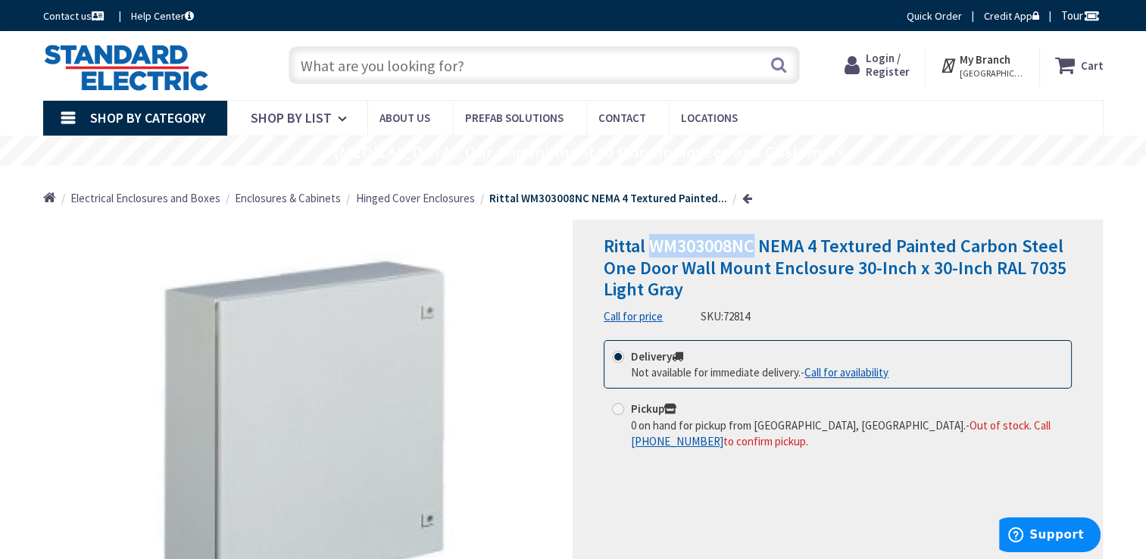
drag, startPoint x: 755, startPoint y: 245, endPoint x: 654, endPoint y: 241, distance: 100.9
click at [654, 241] on span "Rittal WM303008NC NEMA 4 Textured Painted Carbon Steel One Door Wall Mount Encl…" at bounding box center [835, 267] width 463 height 67
copy span "WM303008NC"
click at [452, 64] on input "text" at bounding box center [544, 65] width 511 height 38
paste input "WM303008NC"
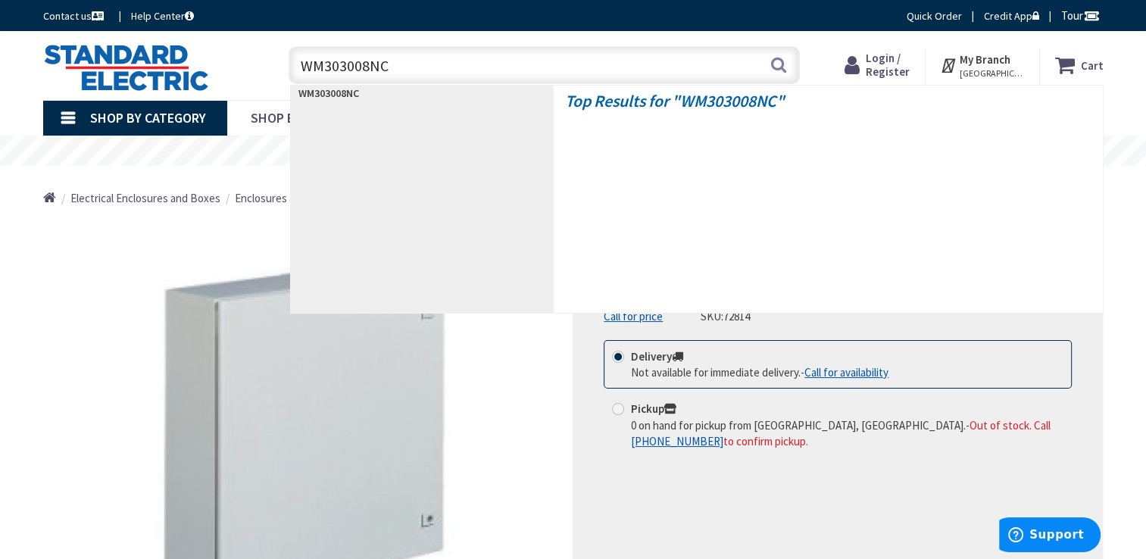
click at [367, 67] on input "WM303008NC" at bounding box center [544, 65] width 511 height 38
type input "WM303010NC"
